Goal: Task Accomplishment & Management: Complete application form

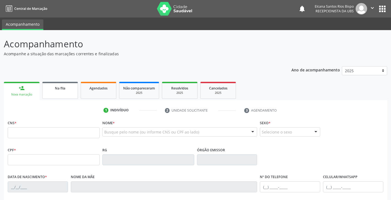
click at [59, 86] on span "Na fila" at bounding box center [60, 88] width 10 height 5
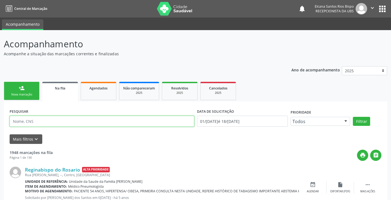
click at [36, 123] on input "text" at bounding box center [102, 121] width 185 height 11
paste input "708604591585888"
type input "708604591585888"
click at [353, 117] on button "Filtrar" at bounding box center [361, 121] width 17 height 9
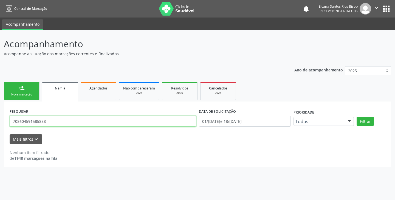
drag, startPoint x: 49, startPoint y: 123, endPoint x: 6, endPoint y: 130, distance: 43.3
click at [6, 130] on div "PESQUISAR 708604591585888 DATA DE SOLICITAÇÃO 01/01/2019 até 18/08/2025 Priorid…" at bounding box center [197, 134] width 387 height 65
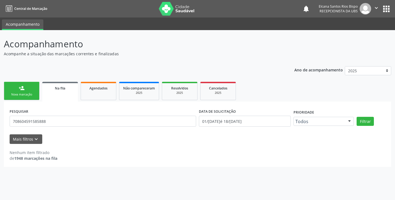
click at [29, 92] on link "person_add Nova marcação" at bounding box center [22, 91] width 36 height 18
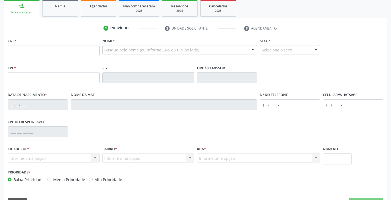
scroll to position [97, 0]
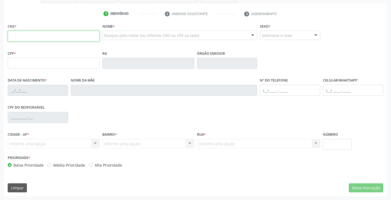
click at [47, 36] on input "text" at bounding box center [54, 36] width 92 height 11
paste input "708 6045 9158 5888"
type input "708 6045 9158 5888"
type input "08/11/2007"
type input "(74) 99952-8698"
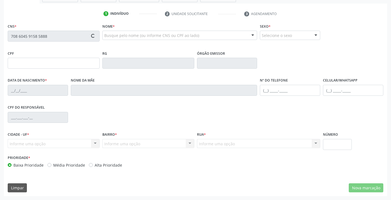
type input "(00) 00000-0000"
type input "S/N"
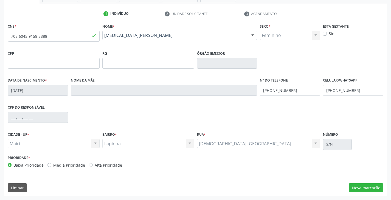
click at [98, 164] on label "Alta Prioridade" at bounding box center [108, 166] width 27 height 6
click at [93, 164] on input "Alta Prioridade" at bounding box center [91, 165] width 4 height 5
radio input "true"
click at [363, 190] on button "Nova marcação" at bounding box center [366, 188] width 35 height 9
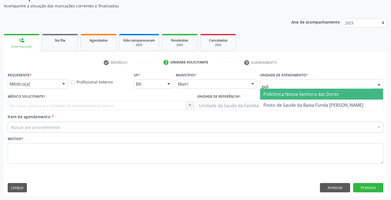
type input "poli"
click at [278, 95] on span "Policlinica Nossa Senhora das Dores" at bounding box center [300, 94] width 75 height 6
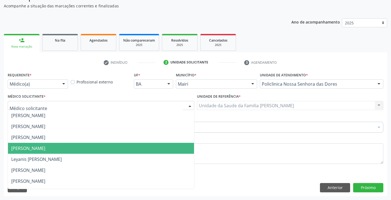
scroll to position [219, 0]
click at [34, 148] on span "[PERSON_NAME]" at bounding box center [28, 149] width 34 height 6
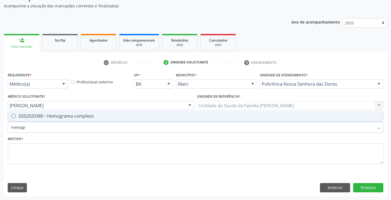
type input "hemogra"
click at [41, 120] on span "0202020380 - Hemograma completo" at bounding box center [195, 116] width 375 height 11
checkbox completo "true"
type input "hemog"
checkbox completo "false"
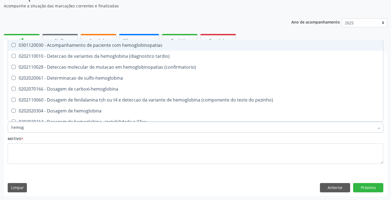
type input "hemo"
checkbox completo "false"
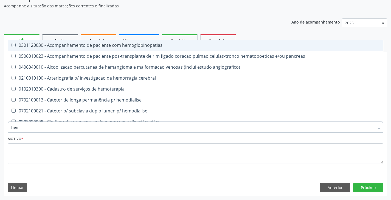
type input "he"
checkbox completo "false"
checkbox hemodialise "true"
type input "h"
checkbox completo "false"
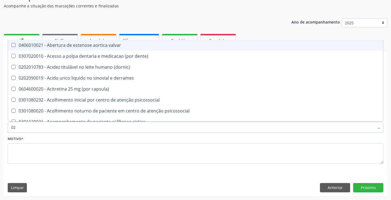
type input "020"
checkbox Eletro-oculografia "true"
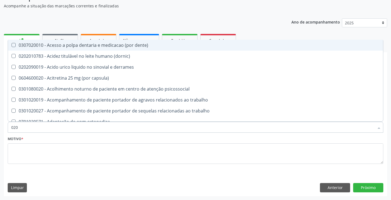
type input "0202"
checkbox revisao "true"
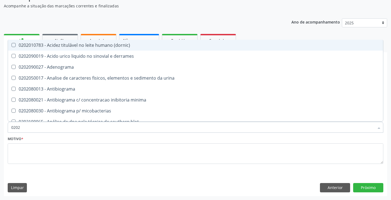
type input "02020"
checkbox acilcarnitinas "true"
checkbox completo "false"
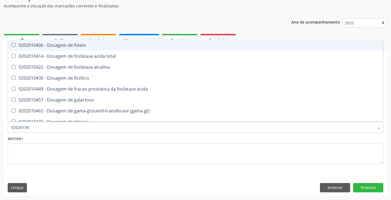
type input "020201047"
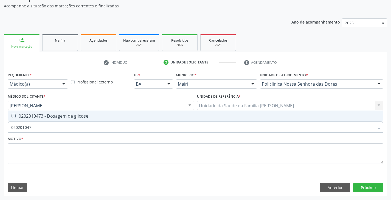
click at [44, 116] on div "0202010473 - Dosagem de glicose" at bounding box center [195, 116] width 368 height 4
checkbox glicose "true"
type input "02020104"
checkbox glicose "false"
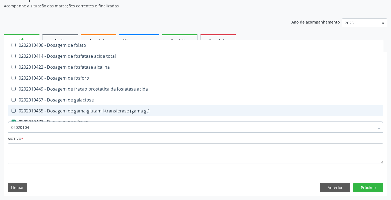
type input "0202010"
checkbox glicose "false"
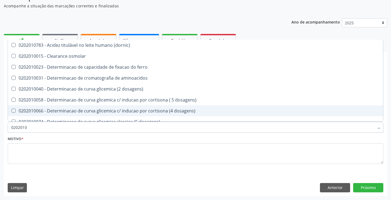
type input "020201"
checkbox glicose "false"
checkbox magnesio "true"
type input "02020"
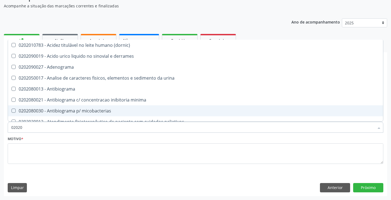
checkbox -duke "false"
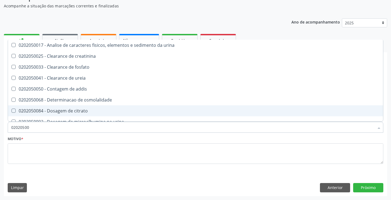
type input "020205001"
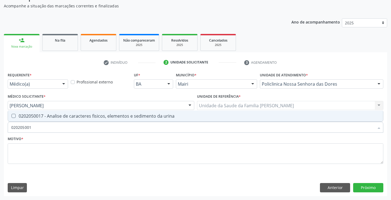
click at [44, 116] on div "0202050017 - Analise de caracteres fisicos, elementos e sedimento da urina" at bounding box center [195, 116] width 368 height 4
checkbox urina "true"
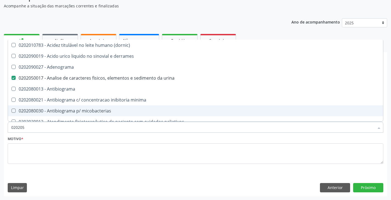
type input "02020"
checkbox \(dornic\) "false"
checkbox urina "true"
type input "0202"
checkbox glicose "false"
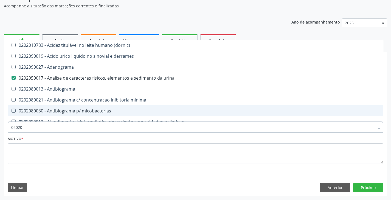
checkbox \(ige\) "true"
checkbox completo "false"
checkbox \(western-blot\) "true"
type input "0"
checkbox urina "false"
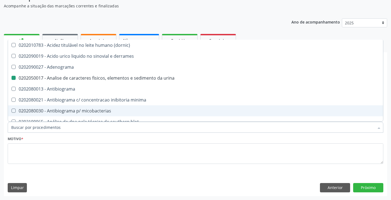
checkbox addis "false"
checkbox antiplaquetarios "false"
checkbox crioaglutinina "true"
checkbox glicose "false"
checkbox completo "false"
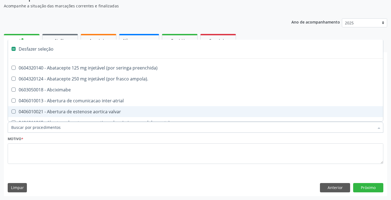
type input "c"
checkbox reto "true"
checkbox urina "false"
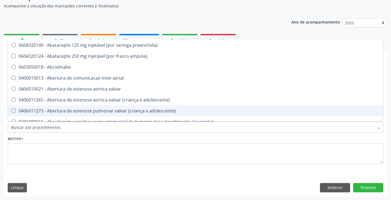
checkbox urina "false"
checkbox porto-cava "true"
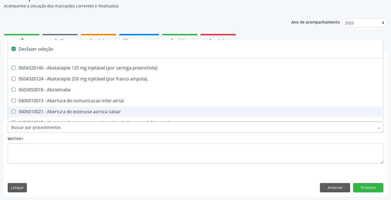
type input "f"
checkbox reabilitacao "true"
checkbox urina "false"
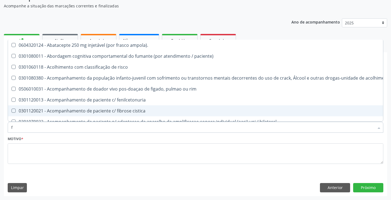
type input "fe"
checkbox urina "false"
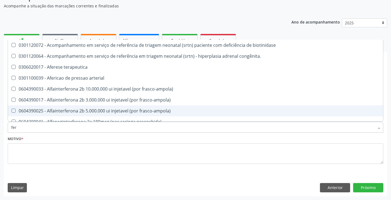
type input "ferr"
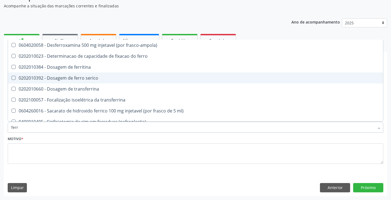
click at [41, 81] on span "0202010392 - Dosagem de ferro serico" at bounding box center [195, 78] width 375 height 11
checkbox serico "true"
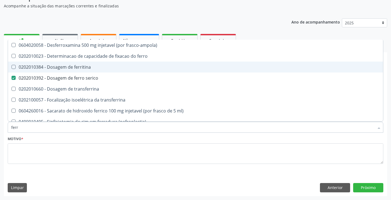
click at [45, 65] on div "0202010384 - Dosagem de ferritina" at bounding box center [195, 67] width 368 height 4
checkbox ferritina "true"
type input "fer"
checkbox ferritina "false"
checkbox serico "false"
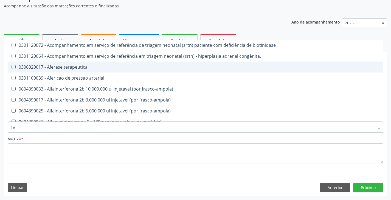
type input "f"
checkbox ferritina "false"
checkbox serico "false"
checkbox \(todos\) "false"
checkbox interferencia "false"
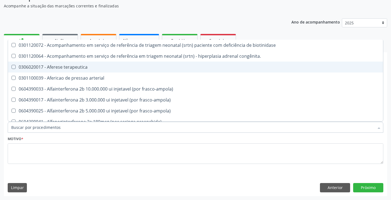
checkbox inferior "false"
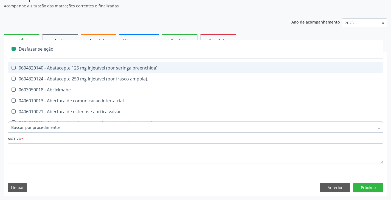
type input "c"
checkbox reto "true"
checkbox urina "false"
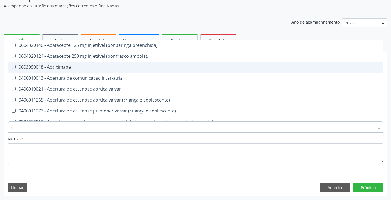
type input "ca"
checkbox tronco "true"
checkbox urina "false"
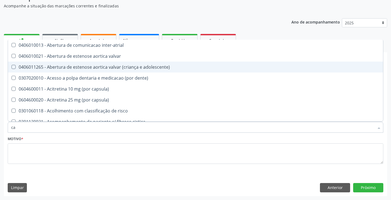
type input "cal"
checkbox urina "false"
type input "calcio"
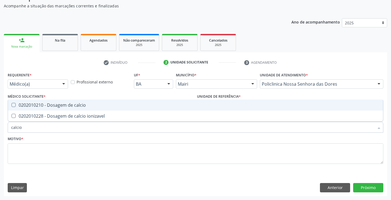
click at [45, 104] on div "0202010210 - Dosagem de calcio" at bounding box center [195, 105] width 368 height 4
checkbox calcio "true"
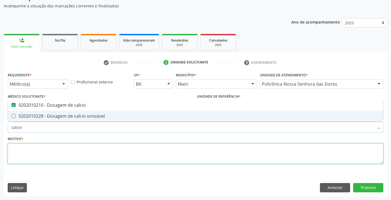
click at [40, 151] on textarea at bounding box center [195, 154] width 375 height 21
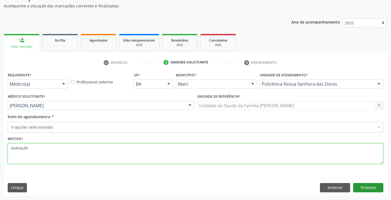
type textarea "avaliação"
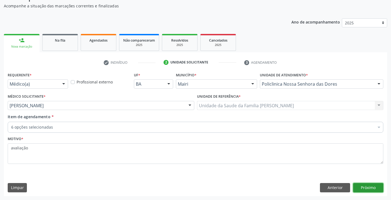
click at [376, 188] on button "Próximo" at bounding box center [368, 187] width 30 height 9
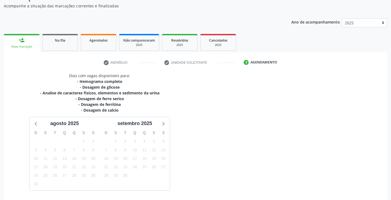
scroll to position [67, 0]
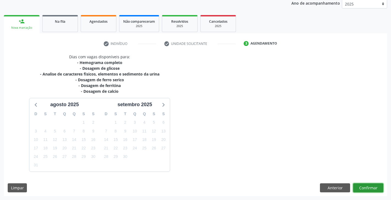
click at [375, 191] on button "Confirmar" at bounding box center [368, 188] width 30 height 9
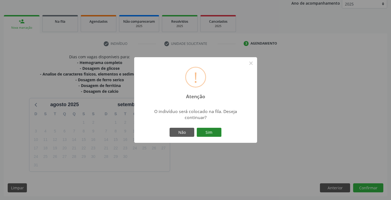
click at [212, 129] on button "Sim" at bounding box center [209, 132] width 25 height 9
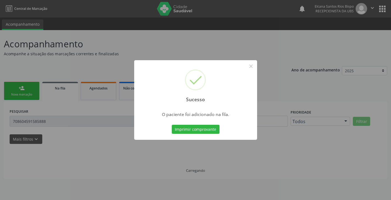
scroll to position [0, 0]
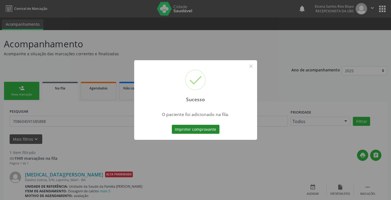
click at [213, 130] on button "Imprimir comprovante" at bounding box center [196, 129] width 48 height 9
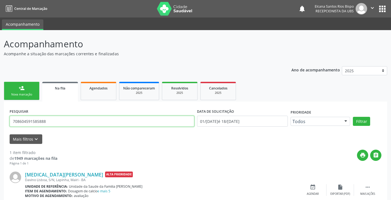
drag, startPoint x: 50, startPoint y: 126, endPoint x: 0, endPoint y: 111, distance: 52.7
click at [0, 111] on div "Acompanhamento Acompanhe a situação das marcações correntes e finalizadas Relat…" at bounding box center [195, 127] width 391 height 194
paste input "6045 9158"
type input "708 6045 9158 5888"
click at [353, 117] on button "Filtrar" at bounding box center [361, 121] width 17 height 9
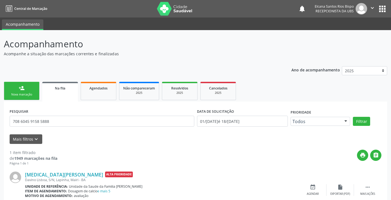
scroll to position [24, 0]
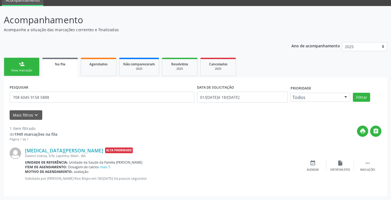
click at [27, 75] on link "person_add Nova marcação" at bounding box center [22, 67] width 36 height 18
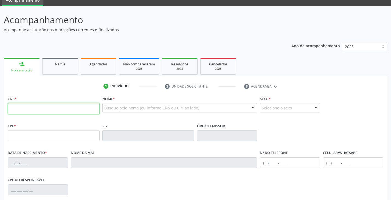
click at [39, 112] on input "text" at bounding box center [54, 108] width 92 height 11
type input "701 0098 1491 6199"
type input "636.579.295-68"
type input "[DATE]"
type input "[PERSON_NAME]"
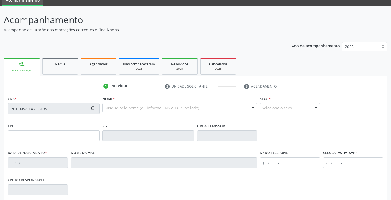
type input "[PHONE_NUMBER]"
type input "034.136.855-54"
type input "S/N"
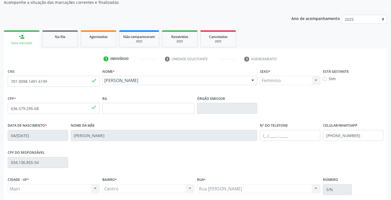
scroll to position [97, 0]
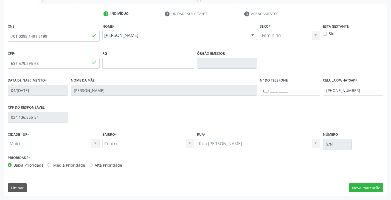
click at [104, 163] on label "Alta Prioridade" at bounding box center [108, 166] width 27 height 6
click at [93, 163] on input "Alta Prioridade" at bounding box center [91, 165] width 4 height 5
radio input "true"
click at [360, 187] on button "Nova marcação" at bounding box center [366, 188] width 35 height 9
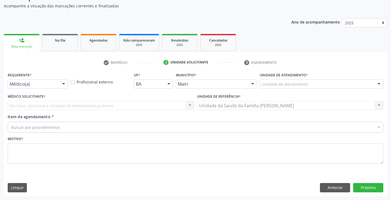
scroll to position [48, 0]
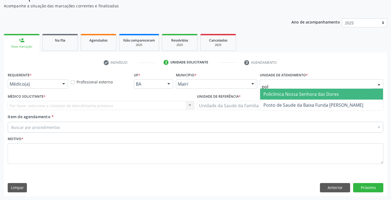
type input "poli"
click at [277, 91] on span "Policlinica Nossa Senhora das Dores" at bounding box center [321, 94] width 123 height 11
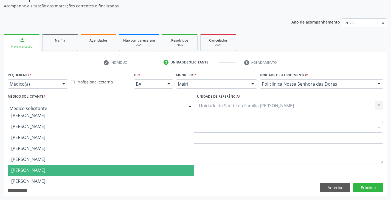
scroll to position [219, 0]
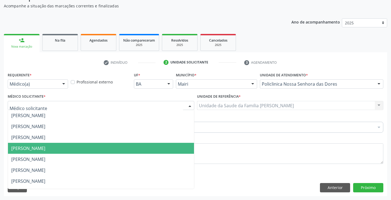
click at [33, 150] on span "[PERSON_NAME]" at bounding box center [28, 149] width 34 height 6
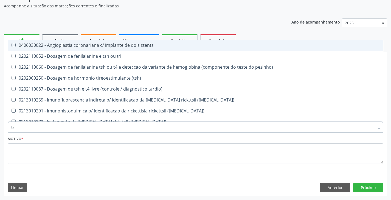
type input "tsh"
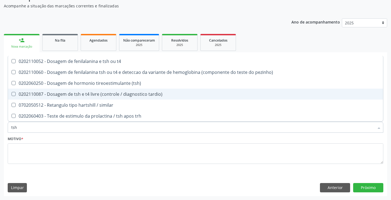
click at [58, 95] on div "0202110087 - Dosagem de tsh e t4 livre (controle / diagnostico tardio)" at bounding box center [195, 94] width 368 height 4
checkbox tardio\) "true"
type input "ts"
checkbox tardio\) "false"
checkbox similar "true"
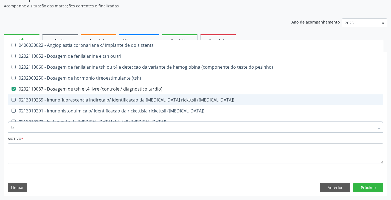
type input "t"
checkbox tardio\) "false"
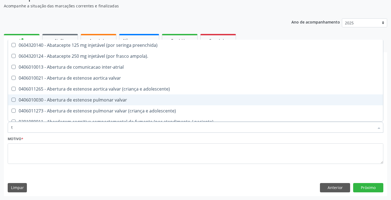
type input "t4"
checkbox adolescente\) "true"
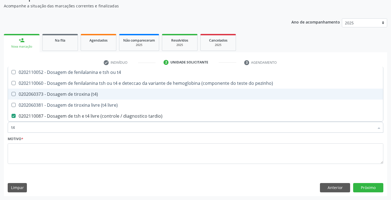
click at [57, 97] on div "0202060373 - Dosagem de tiroxina (t4)" at bounding box center [195, 94] width 368 height 4
checkbox \(t4\) "true"
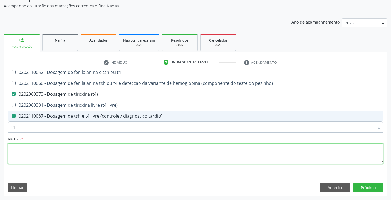
click at [48, 157] on textarea at bounding box center [195, 154] width 375 height 21
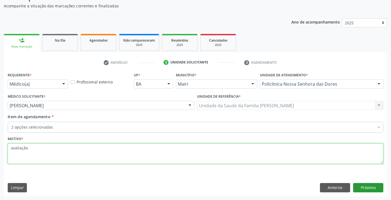
type textarea "avaliação"
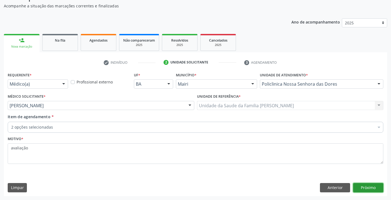
click at [374, 188] on button "Próximo" at bounding box center [368, 187] width 30 height 9
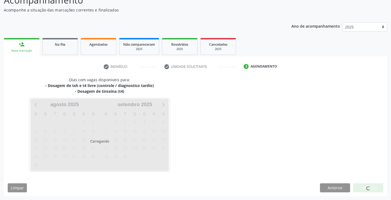
scroll to position [44, 0]
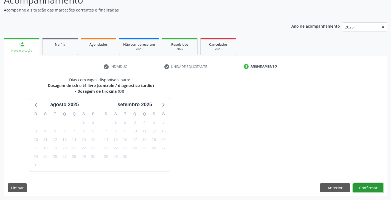
click at [370, 186] on button "Confirmar" at bounding box center [368, 188] width 30 height 9
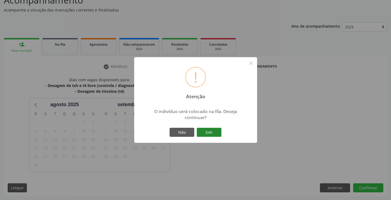
click at [199, 131] on button "Sim" at bounding box center [209, 132] width 25 height 9
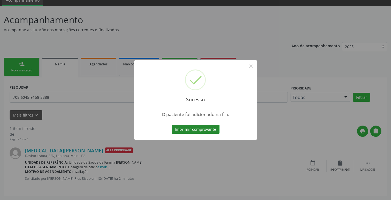
scroll to position [0, 0]
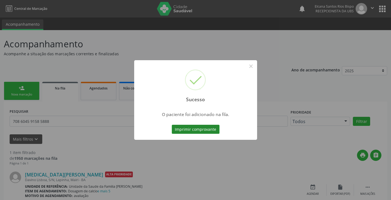
click at [182, 131] on button "Imprimir comprovante" at bounding box center [196, 129] width 48 height 9
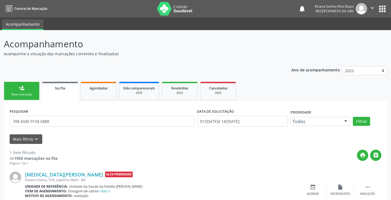
click at [13, 94] on div "Nova marcação" at bounding box center [21, 95] width 27 height 4
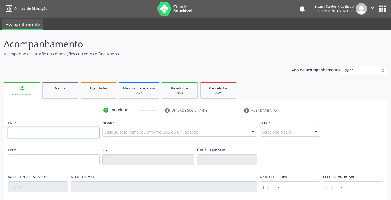
click at [29, 131] on input "text" at bounding box center [54, 133] width 92 height 11
paste input "701 0098 1491 6199"
type input "701 0098 1491 6199"
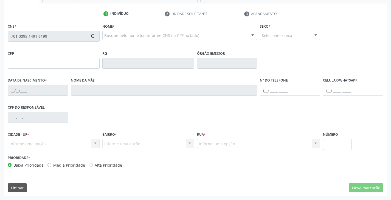
type input "636.579.295-68"
type input "[DATE]"
type input "[PERSON_NAME]"
type input "[PHONE_NUMBER]"
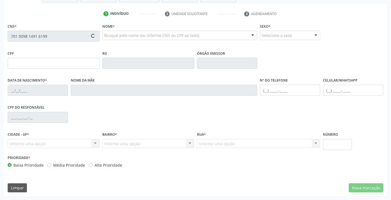
type input "S/N"
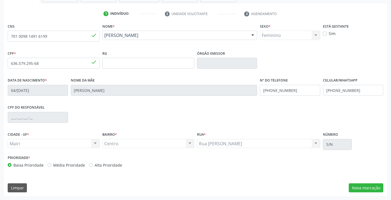
click at [110, 165] on label "Alta Prioridade" at bounding box center [108, 166] width 27 height 6
click at [93, 165] on input "Alta Prioridade" at bounding box center [91, 165] width 4 height 5
radio input "true"
click at [370, 189] on button "Nova marcação" at bounding box center [366, 188] width 35 height 9
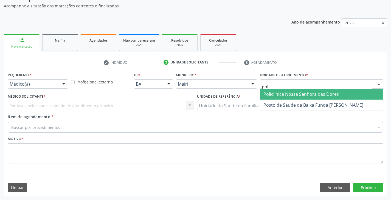
type input "poli"
click at [270, 92] on span "Policlinica Nossa Senhora das Dores" at bounding box center [300, 94] width 75 height 6
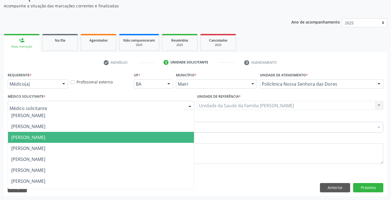
scroll to position [192, 0]
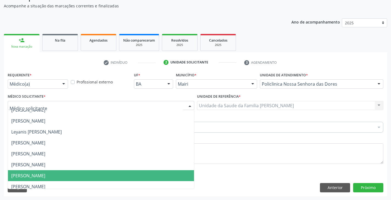
drag, startPoint x: 26, startPoint y: 177, endPoint x: 30, endPoint y: 172, distance: 6.8
click at [27, 178] on span "[PERSON_NAME]" at bounding box center [28, 176] width 34 height 6
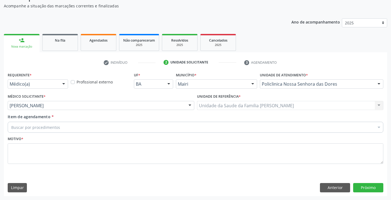
click at [43, 132] on div "Buscar por procedimentos" at bounding box center [195, 127] width 375 height 11
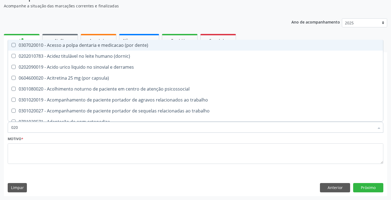
type input "0202"
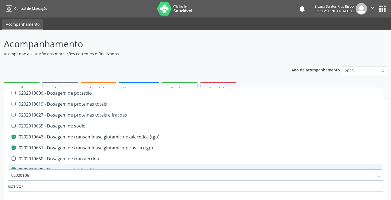
scroll to position [48, 0]
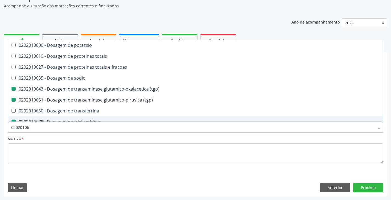
type input "0202010"
checkbox \(tgo\) "false"
checkbox \(tgp\) "false"
checkbox triglicerideos "false"
checkbox ureia "false"
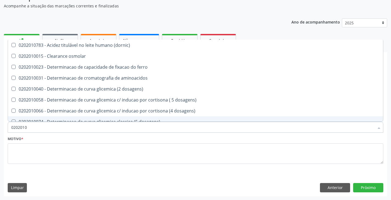
type input "020201"
checkbox catecolaminas "false"
checkbox creatinina "true"
checkbox ferritina "false"
checkbox total "false"
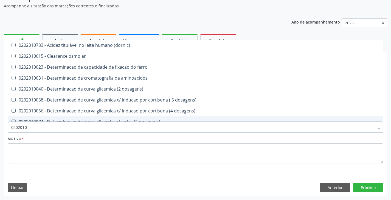
checkbox glicose "true"
checkbox glicosilada "true"
checkbox lipase "false"
checkbox magnesio "false"
checkbox piruvato "false"
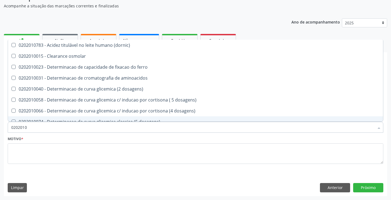
checkbox potassio "false"
checkbox \(tgo\) "true"
checkbox \(tgp\) "true"
type input "02020"
checkbox creatinina "false"
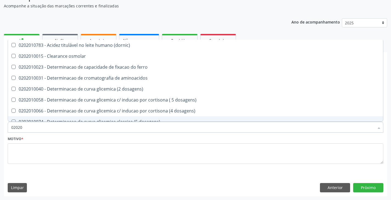
checkbox glicose "false"
checkbox glicosilada "false"
checkbox \(tgo\) "false"
checkbox \(tgp\) "false"
checkbox triglicerideos "false"
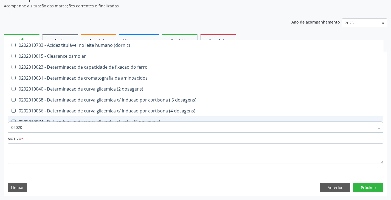
checkbox ureia "false"
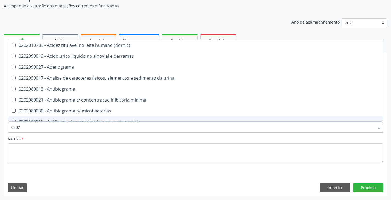
type input "020"
checkbox creatinina "false"
checkbox glicose "false"
checkbox glicosilada "false"
checkbox \(tgo\) "false"
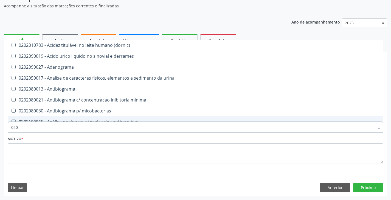
checkbox \(tgp\) "false"
checkbox triglicerideos "false"
checkbox ureia "false"
checkbox completo "false"
checkbox unilateral "true"
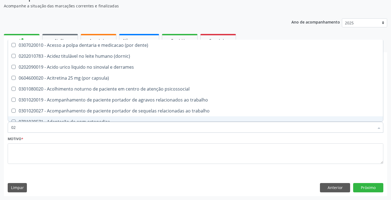
type input "0"
checkbox creatinina "false"
checkbox glicose "false"
checkbox glicosilada "false"
checkbox \(tgo\) "false"
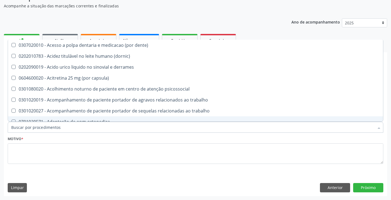
checkbox \(tgp\) "false"
checkbox triglicerideos "false"
checkbox ureia "false"
checkbox anvisa "false"
checkbox \) "false"
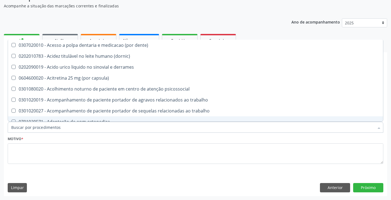
checkbox branquial "false"
checkbox cerebral "false"
checkbox \(cdi\) "false"
checkbox Glossorrafia "false"
checkbox cava "false"
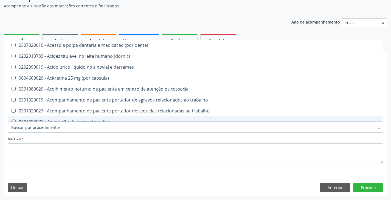
checkbox completo "false"
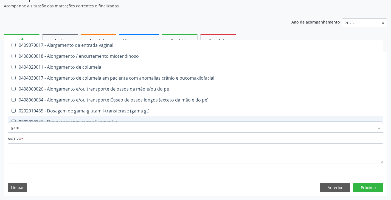
type input "gama"
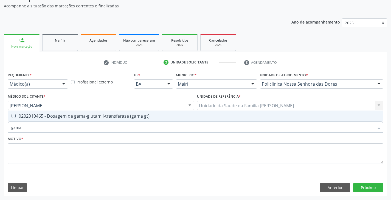
drag, startPoint x: 0, startPoint y: 0, endPoint x: 59, endPoint y: 118, distance: 131.8
click at [59, 118] on div "0202010465 - Dosagem de gama-glutamil-transferase (gama gt)" at bounding box center [195, 116] width 368 height 4
checkbox gt\) "true"
type input "gam"
checkbox gt\) "false"
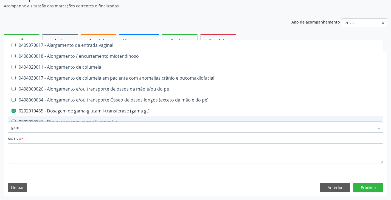
type input "ga"
checkbox gt\) "false"
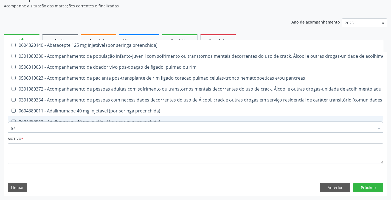
type input "g"
checkbox gt\) "false"
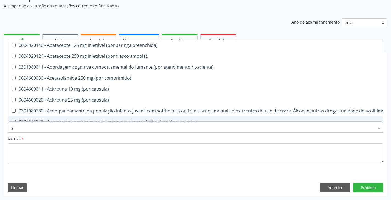
checkbox creatinina "false"
checkbox gt\) "false"
checkbox glicose "false"
checkbox glicosilada "false"
checkbox \(tgo\) "false"
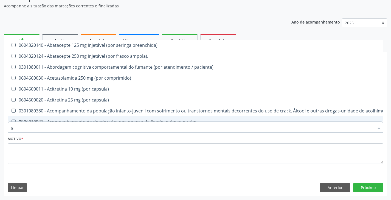
checkbox \(tgp\) "false"
checkbox triglicerideos "false"
checkbox ureia "false"
checkbox completo "false"
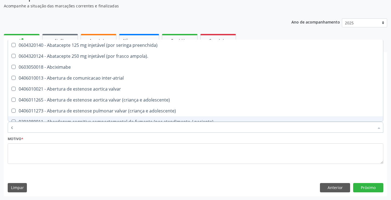
type input "ca"
checkbox \(bilateral\) "true"
checkbox projecoes\) "true"
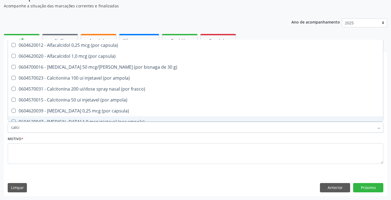
type input "calcio"
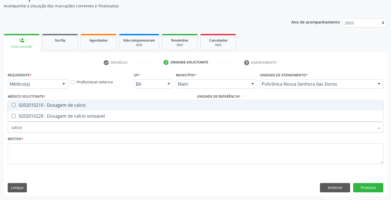
click at [64, 102] on span "0202010210 - Dosagem de calcio" at bounding box center [195, 105] width 375 height 11
checkbox calcio "true"
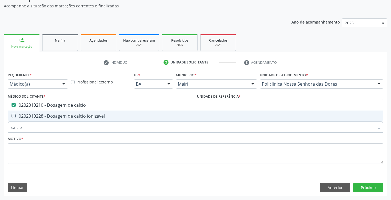
type input "calci"
checkbox calcio "false"
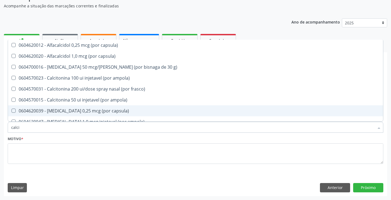
type input "calc"
checkbox calcio "false"
checkbox calcitonina "true"
type input "cal"
checkbox calcio "false"
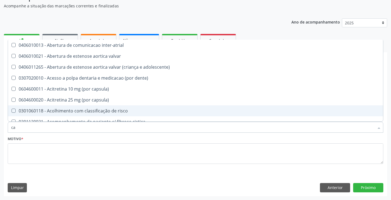
type input "c"
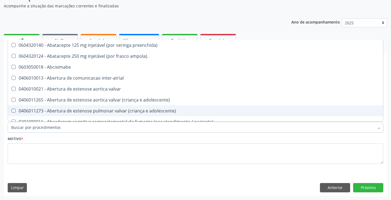
checkbox capsula\) "false"
checkbox \(bilateral\) "false"
checkbox projecoes\) "false"
type input "02"
checkbox projecoes\) "true"
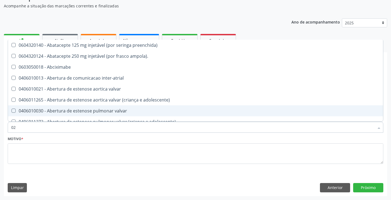
checkbox meckel "true"
checkbox fosfato "true"
checkbox osmolar "true"
checkbox tirofibana "true"
checkbox Colpectomia "true"
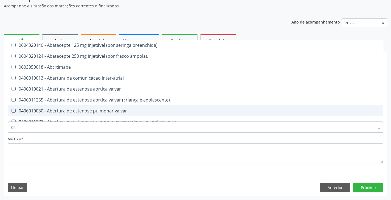
checkbox oncologia "true"
checkbox Colpoperineocleise "true"
checkbox obstetrica "true"
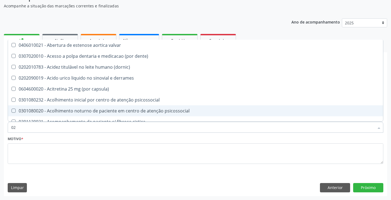
type input "020"
checkbox epispadia "true"
checkbox debridamento "true"
checkbox renal "true"
checkbox amniotico "true"
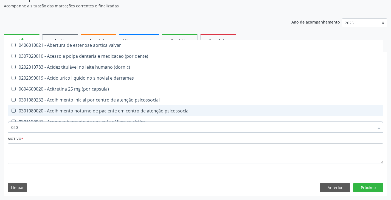
checkbox coagulacao "true"
checkbox 17-hidroxicorticosteroides "true"
checkbox d "true"
checkbox acetona "true"
checkbox metil-hipurico "true"
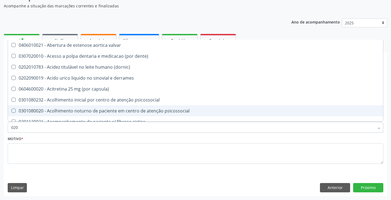
checkbox calcio "false"
checkbox creatinina "false"
checkbox gt\) "false"
checkbox glicose "false"
checkbox glicosilada "false"
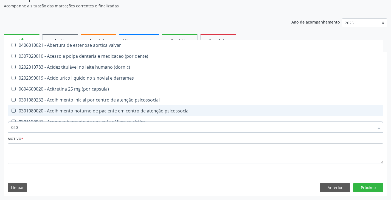
checkbox \(tgo\) "false"
checkbox \(tgp\) "false"
checkbox triglicerideos "false"
checkbox ureia "false"
checkbox Eletro-oculografia "true"
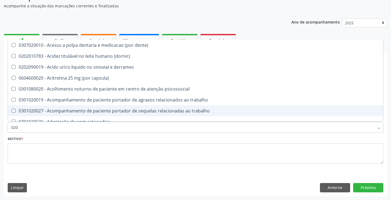
type input "0202"
checkbox escrotal "true"
checkbox nervo "true"
checkbox monobloco "true"
checkbox laser "true"
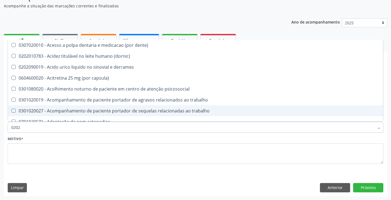
checkbox septostomia "true"
checkbox estimulo "true"
checkbox extremidades "true"
checkbox \(semi-solido\) "true"
checkbox inteiro "true"
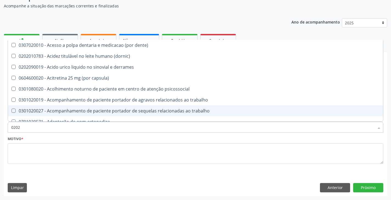
checkbox revisao "true"
checkbox calcio "false"
checkbox creatinina "false"
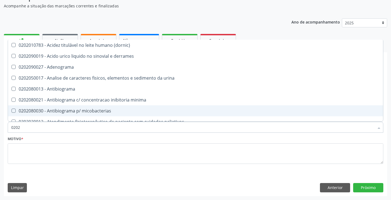
type input "02020"
checkbox calcio "true"
checkbox ldl "false"
checkbox creatinina "true"
checkbox estrona "false"
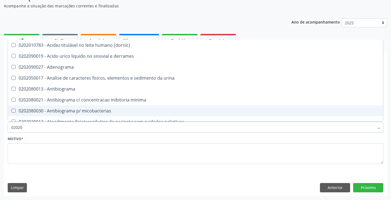
checkbox gt\) "true"
checkbox glicose "true"
checkbox glicosilada "true"
checkbox \(tsh\) "false"
checkbox \(ige\) "false"
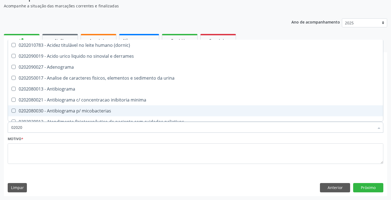
checkbox magnesio "false"
checkbox \(tgo\) "true"
checkbox \(tgp\) "true"
checkbox triglicerideos "true"
checkbox ureia "true"
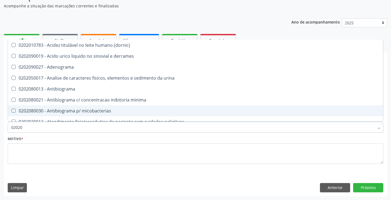
checkbox amniotico "false"
checkbox Esplenograma "false"
checkbox celulas "false"
checkbox \) "false"
checkbox completo "true"
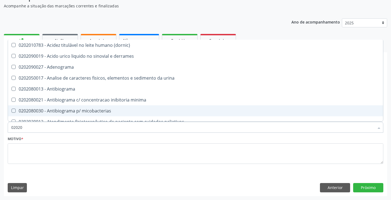
checkbox \(western-blot\) "false"
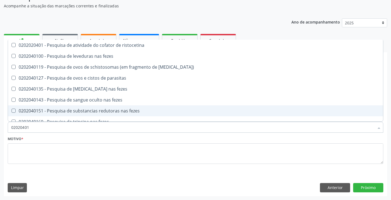
type input "020204014"
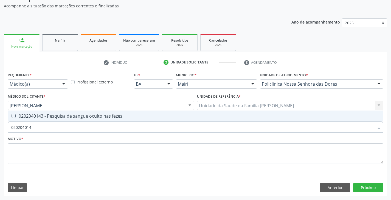
click at [70, 115] on div "0202040143 - Pesquisa de sangue oculto nas fezes" at bounding box center [195, 116] width 368 height 4
checkbox fezes "true"
type input "02020401"
checkbox fezes "false"
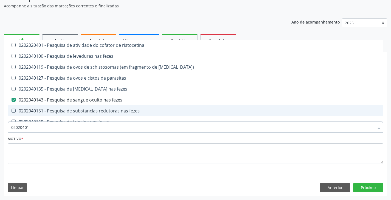
type input "020204010"
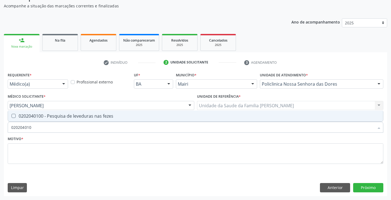
click at [70, 115] on div "0202040100 - Pesquisa de leveduras nas fezes" at bounding box center [195, 116] width 368 height 4
checkbox fezes "true"
type input "02020401"
checkbox fezes "false"
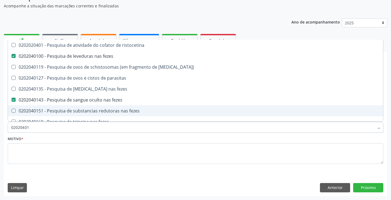
type input "0202040"
checkbox fezes "false"
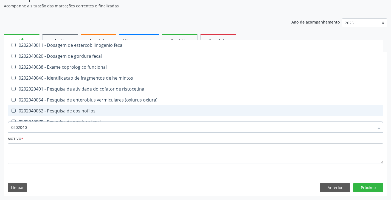
type input "020204"
checkbox fezes "false"
type input "02020"
checkbox fezes "false"
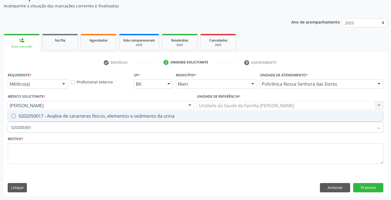
type input "0202050017"
click at [70, 115] on div "0202050017 - Analise de caracteres fisicos, elementos e sedimento da urina" at bounding box center [195, 116] width 368 height 4
checkbox urina "true"
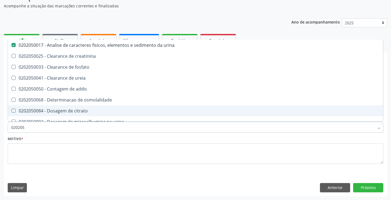
type input "02020"
checkbox urina "false"
checkbox ureia "true"
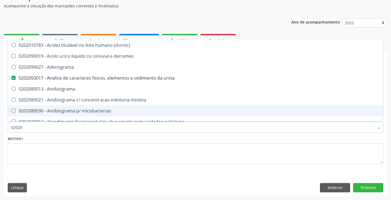
type input "0202"
checkbox calcio "false"
checkbox ldl "true"
checkbox creatinina "false"
checkbox estrona "true"
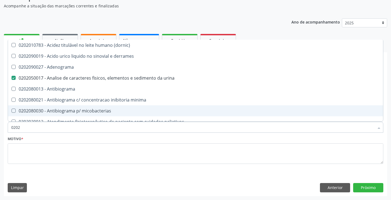
checkbox gt\) "false"
checkbox glicose "false"
checkbox glicosilada "false"
checkbox \(tsh\) "true"
checkbox \(ige\) "true"
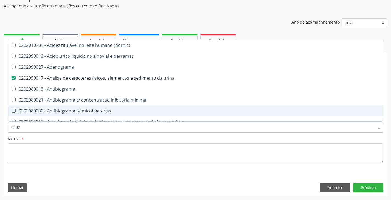
checkbox magnesio "true"
checkbox \(tgo\) "false"
checkbox \(tgp\) "false"
checkbox triglicerideos "false"
checkbox ureia "false"
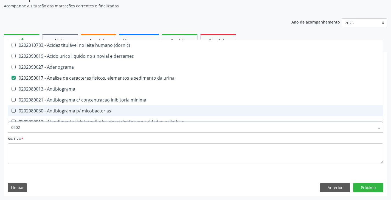
checkbox amniotico "true"
checkbox Esplenograma "true"
checkbox celulas "true"
checkbox \) "true"
checkbox completo "false"
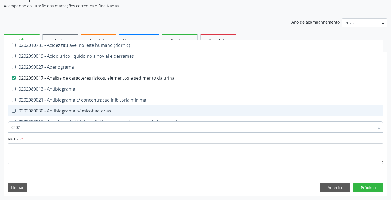
checkbox \(western-blot\) "true"
checkbox fezes "false"
type input "020"
checkbox urina "false"
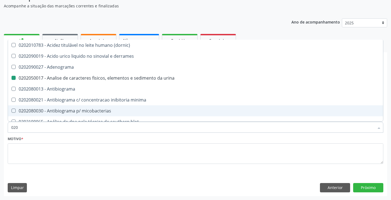
checkbox addis "true"
checkbox calcio "false"
checkbox creatinina "false"
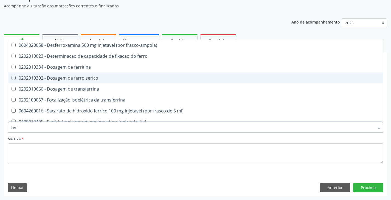
click at [70, 77] on div "0202010392 - Dosagem de ferro serico" at bounding box center [195, 78] width 368 height 4
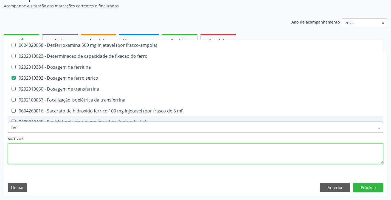
click at [60, 155] on textarea at bounding box center [195, 154] width 375 height 21
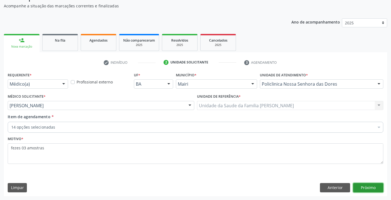
click at [368, 192] on button "Próximo" at bounding box center [368, 187] width 30 height 9
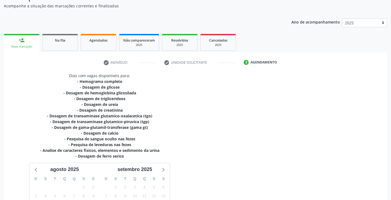
scroll to position [113, 0]
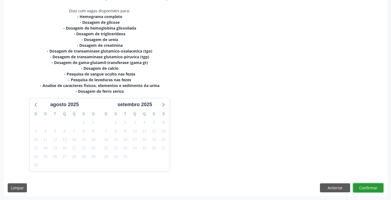
click at [366, 192] on button "Confirmar" at bounding box center [368, 188] width 30 height 9
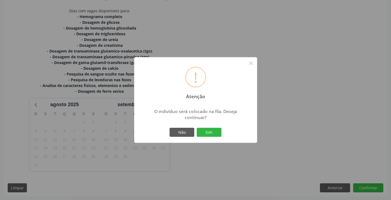
click at [222, 134] on div "Não Sim" at bounding box center [195, 133] width 54 height 12
click at [213, 134] on button "Sim" at bounding box center [209, 132] width 25 height 9
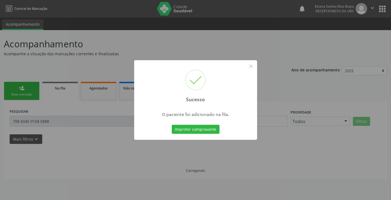
scroll to position [0, 0]
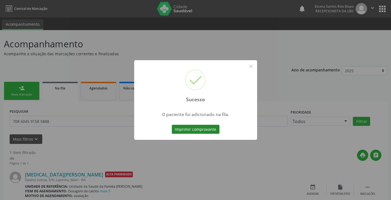
click at [213, 129] on button "Imprimir comprovante" at bounding box center [196, 129] width 48 height 9
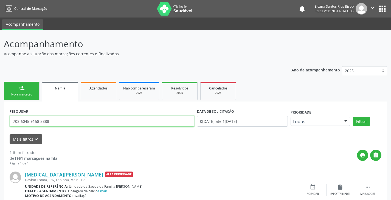
drag, startPoint x: 54, startPoint y: 121, endPoint x: 0, endPoint y: 129, distance: 54.7
click at [0, 129] on div "Acompanhamento Acompanhe a situação das marcações correntes e finalizadas Relat…" at bounding box center [195, 127] width 391 height 194
paste input "1 0098 1491 6199"
click at [353, 117] on button "Filtrar" at bounding box center [361, 121] width 17 height 9
